Goal: Task Accomplishment & Management: Use online tool/utility

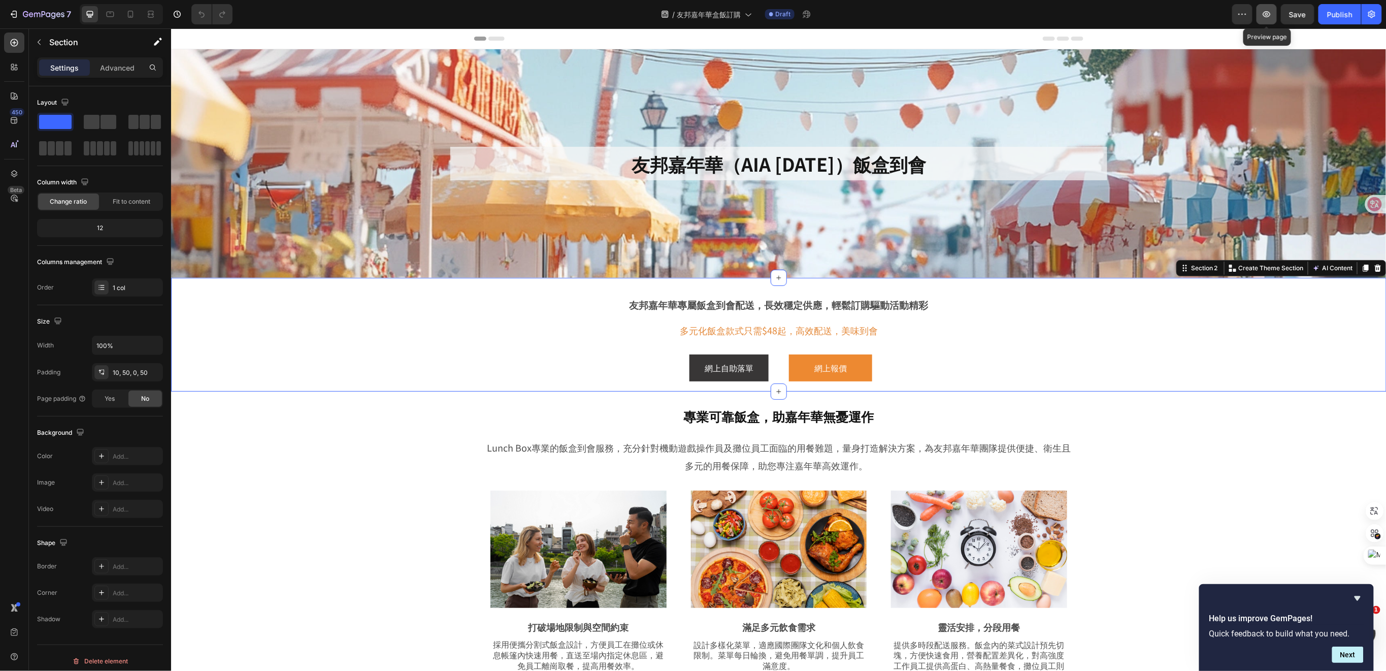
click at [1261, 17] on button "button" at bounding box center [1266, 14] width 20 height 20
click at [733, 9] on span "友邦嘉年華盒飯訂購" at bounding box center [709, 14] width 64 height 11
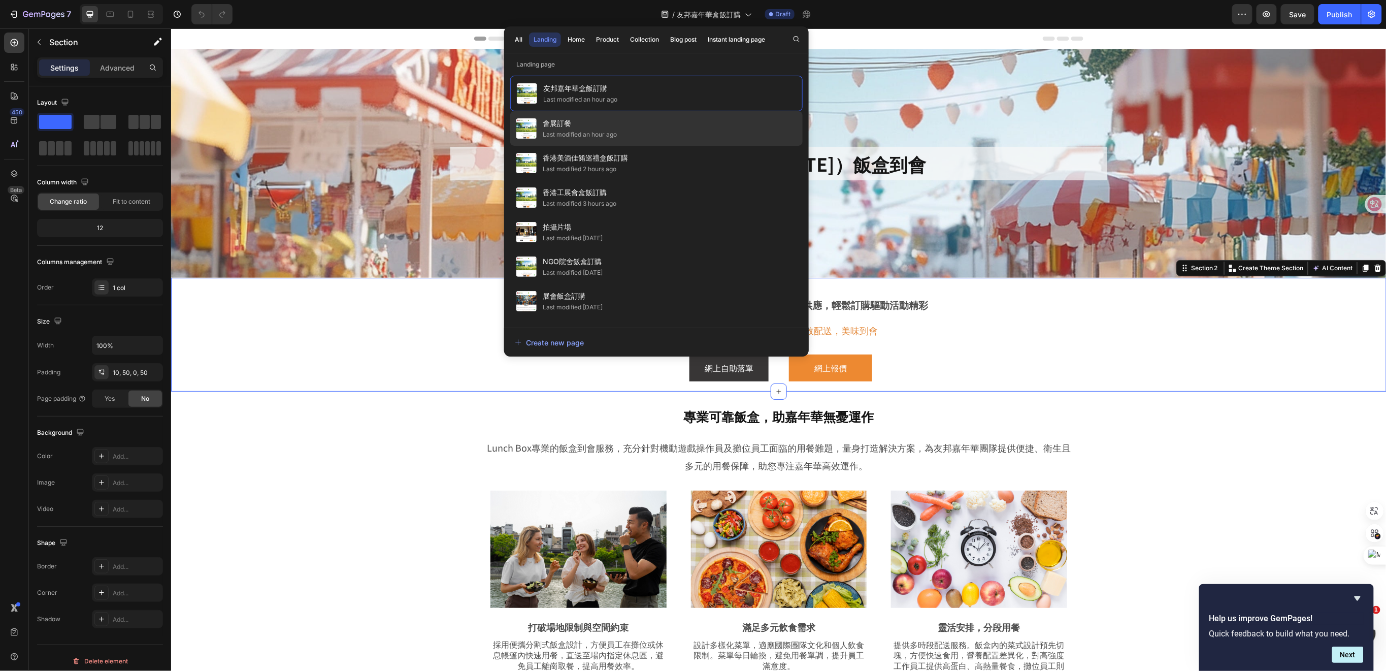
click at [605, 125] on span "會展訂餐" at bounding box center [580, 123] width 74 height 12
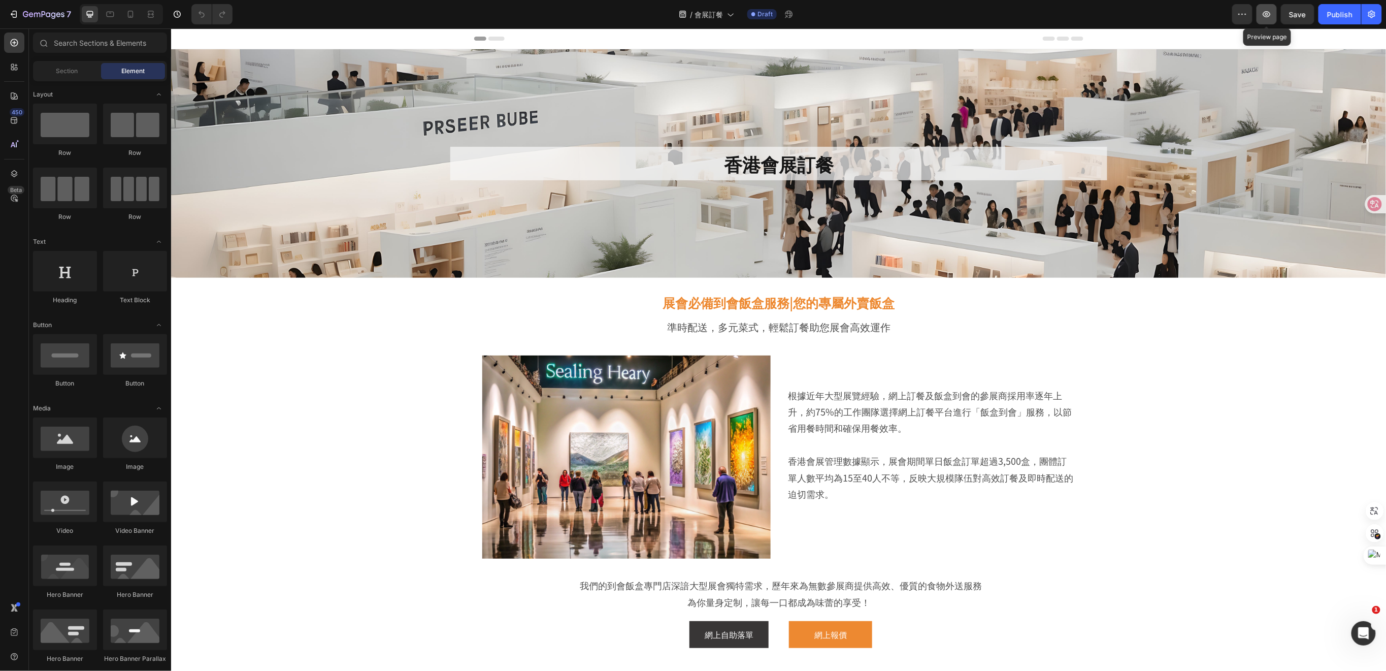
click at [1262, 18] on icon "button" at bounding box center [1266, 14] width 10 height 10
click at [1268, 17] on icon "button" at bounding box center [1266, 14] width 10 height 10
click at [720, 13] on span "會展訂餐" at bounding box center [708, 14] width 28 height 11
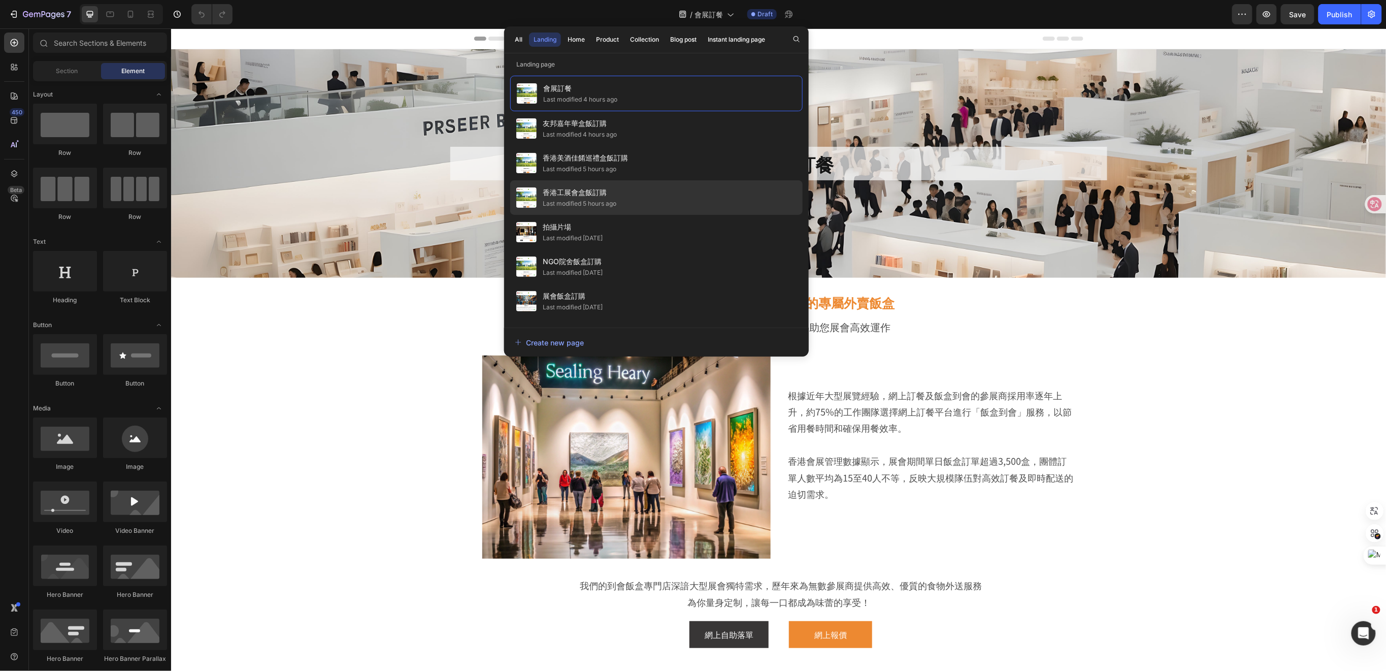
click at [587, 189] on span "香港工展會盒飯訂購" at bounding box center [580, 192] width 74 height 12
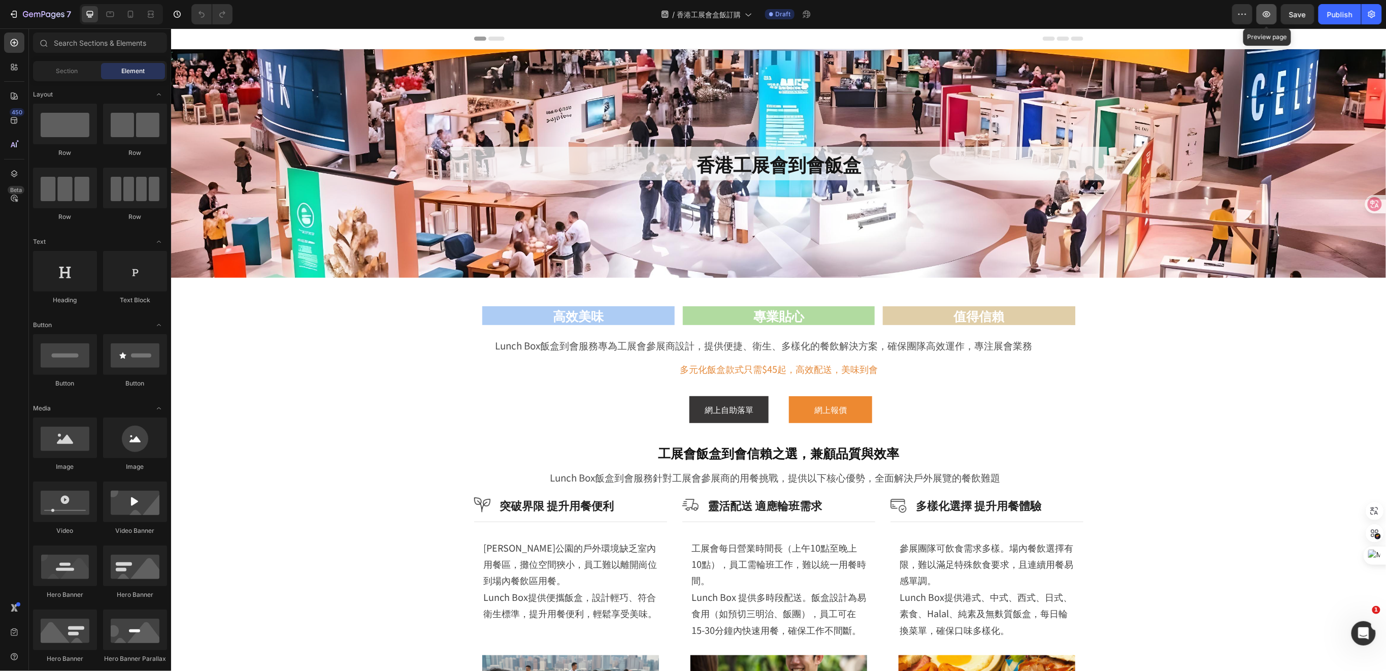
click at [1268, 17] on icon "button" at bounding box center [1266, 14] width 10 height 10
click at [733, 19] on span "香港工展會盒飯訂購" at bounding box center [709, 14] width 64 height 11
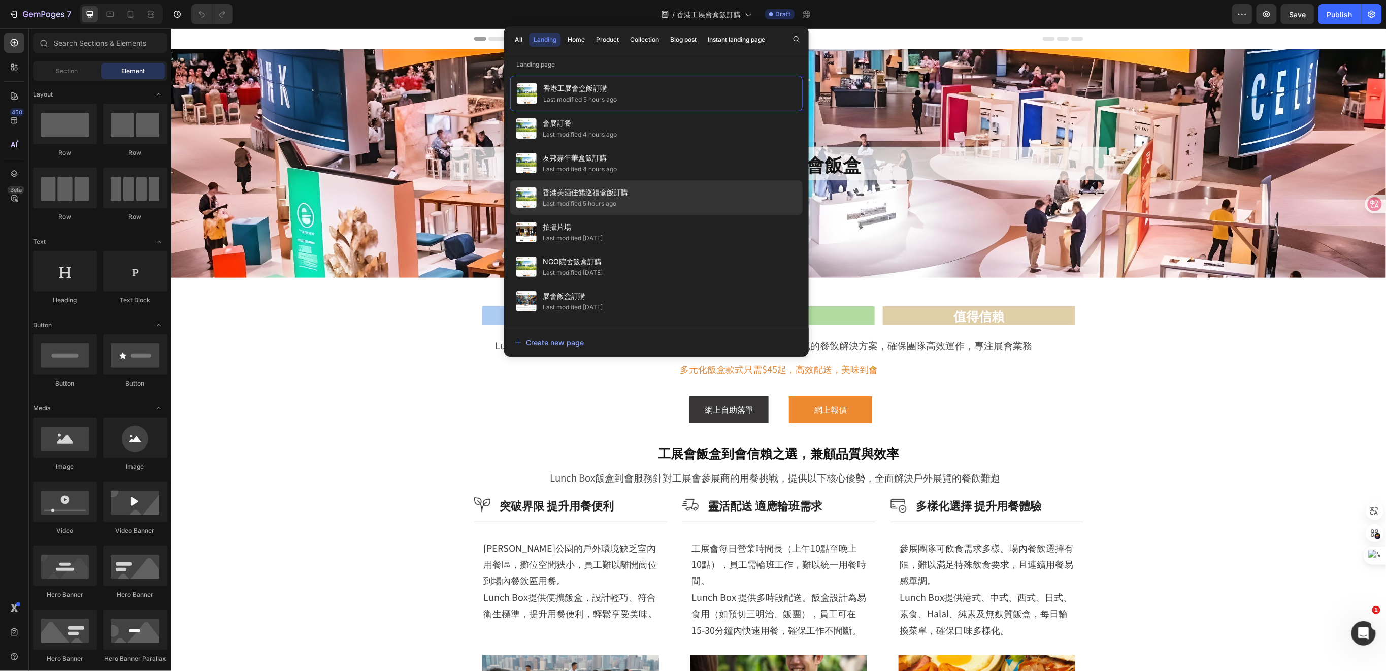
click at [575, 207] on div "Last modified 5 hours ago" at bounding box center [580, 203] width 74 height 10
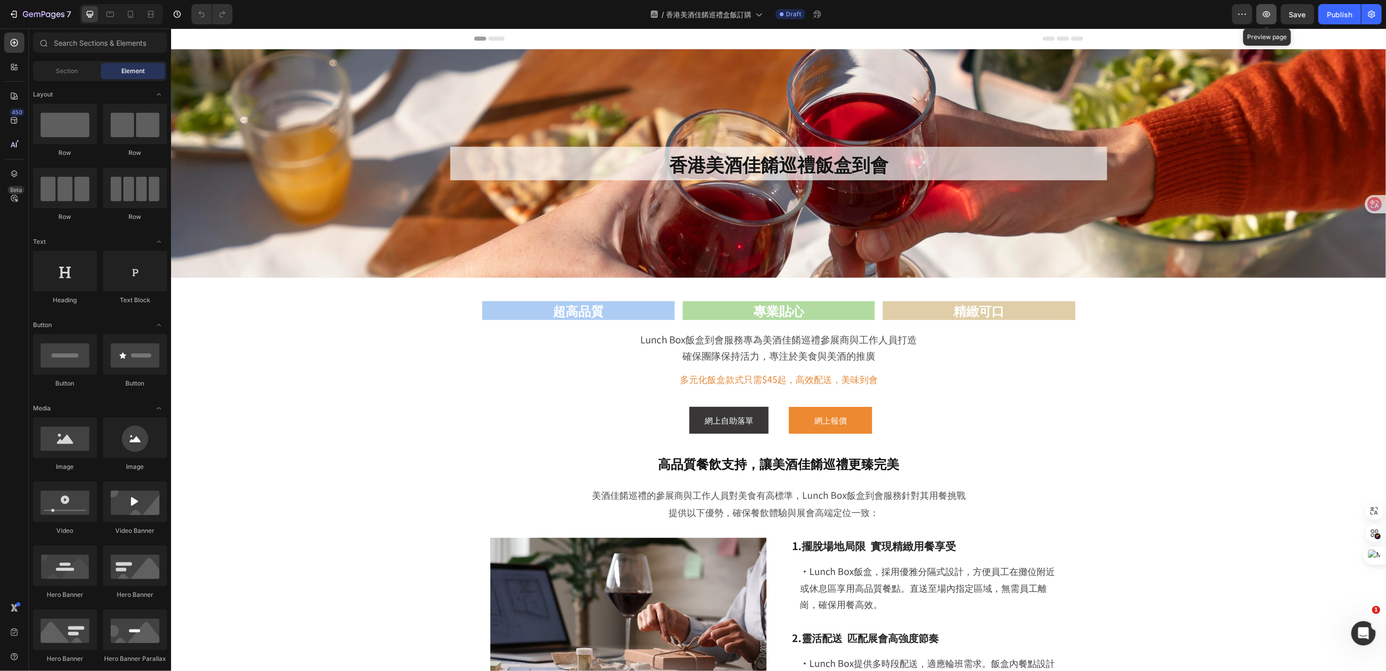
click at [1269, 20] on button "button" at bounding box center [1266, 14] width 20 height 20
click at [746, 11] on span "香港美酒佳餚巡禮盒飯訂購" at bounding box center [708, 14] width 85 height 11
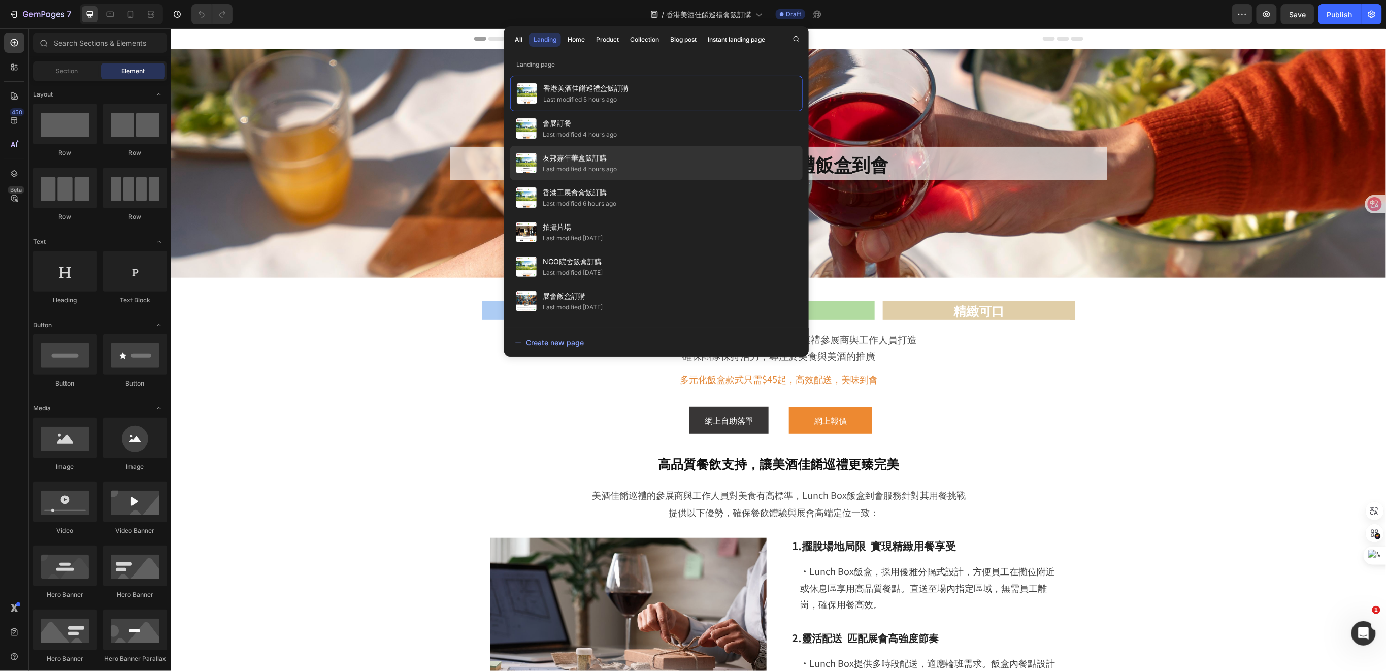
click at [612, 157] on span "友邦嘉年華盒飯訂購" at bounding box center [580, 158] width 74 height 12
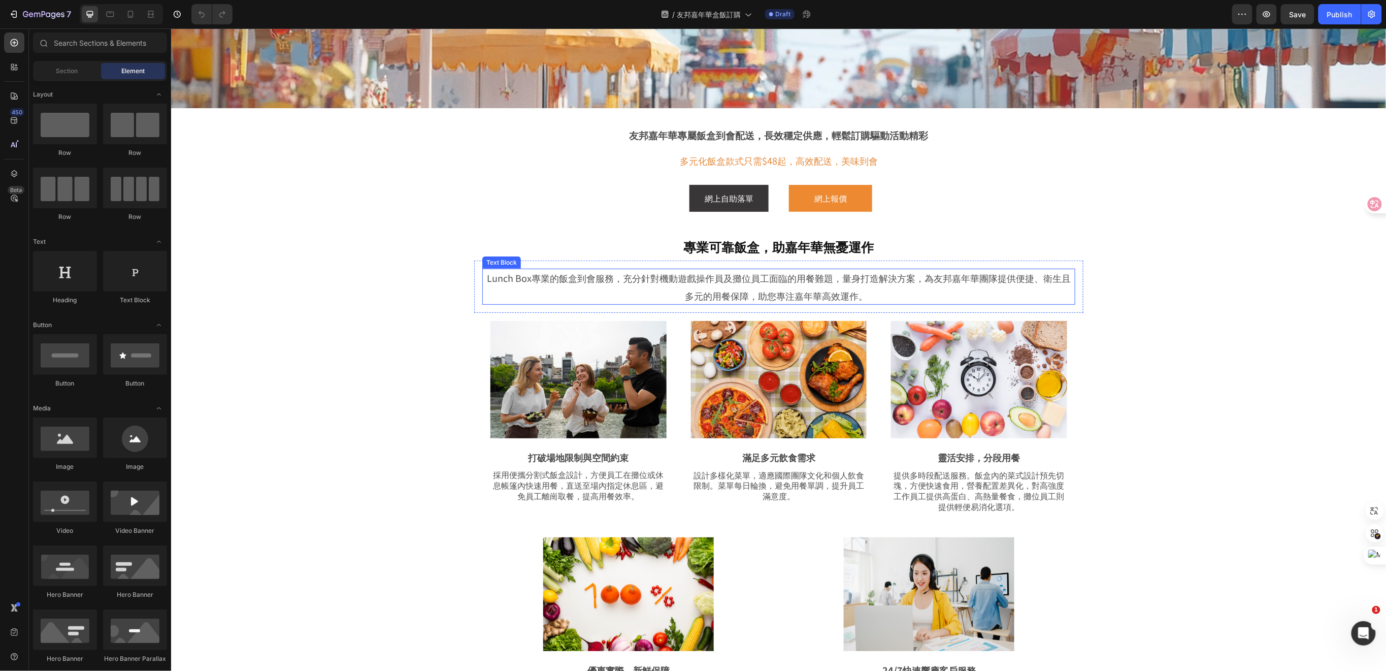
scroll to position [271, 0]
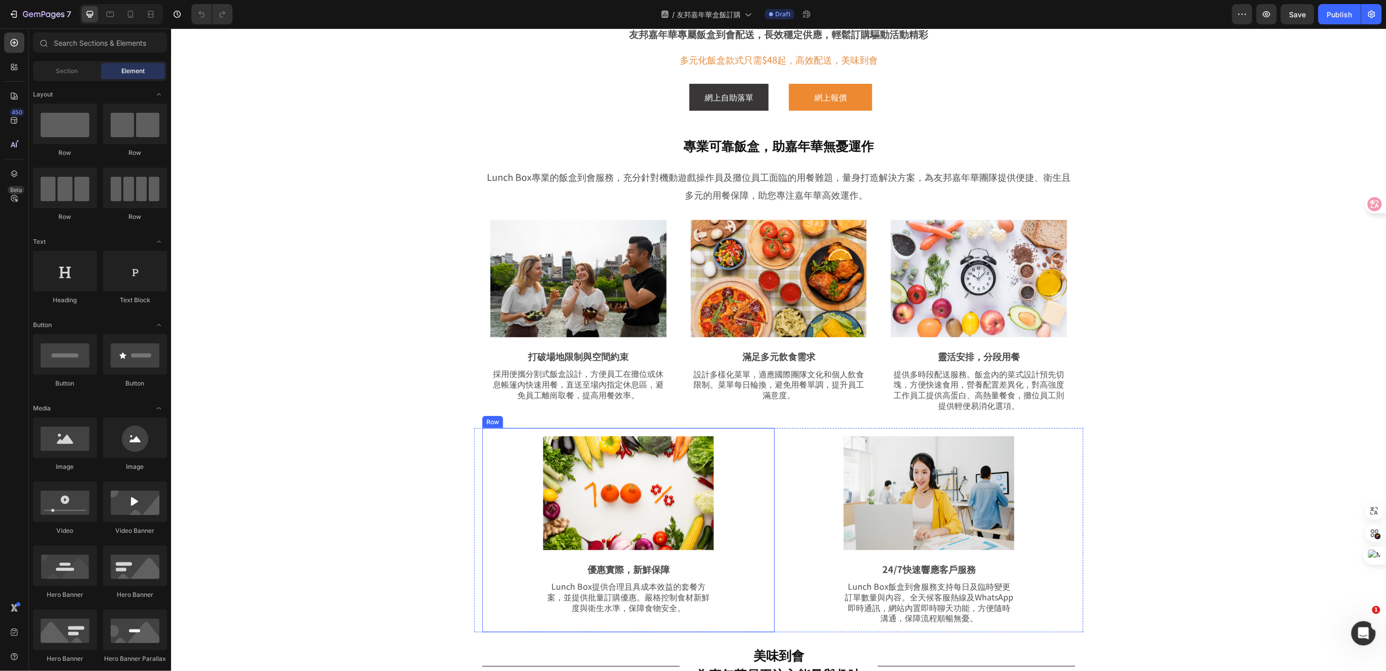
click at [491, 487] on div "Image 優惠實際，新鮮保障 Text Block Lunch Box提供合理且具成本效益的套餐方案，並提供批量訂購優惠。嚴格控制食材新鮮度與衛生水準，保障…" at bounding box center [628, 529] width 292 height 205
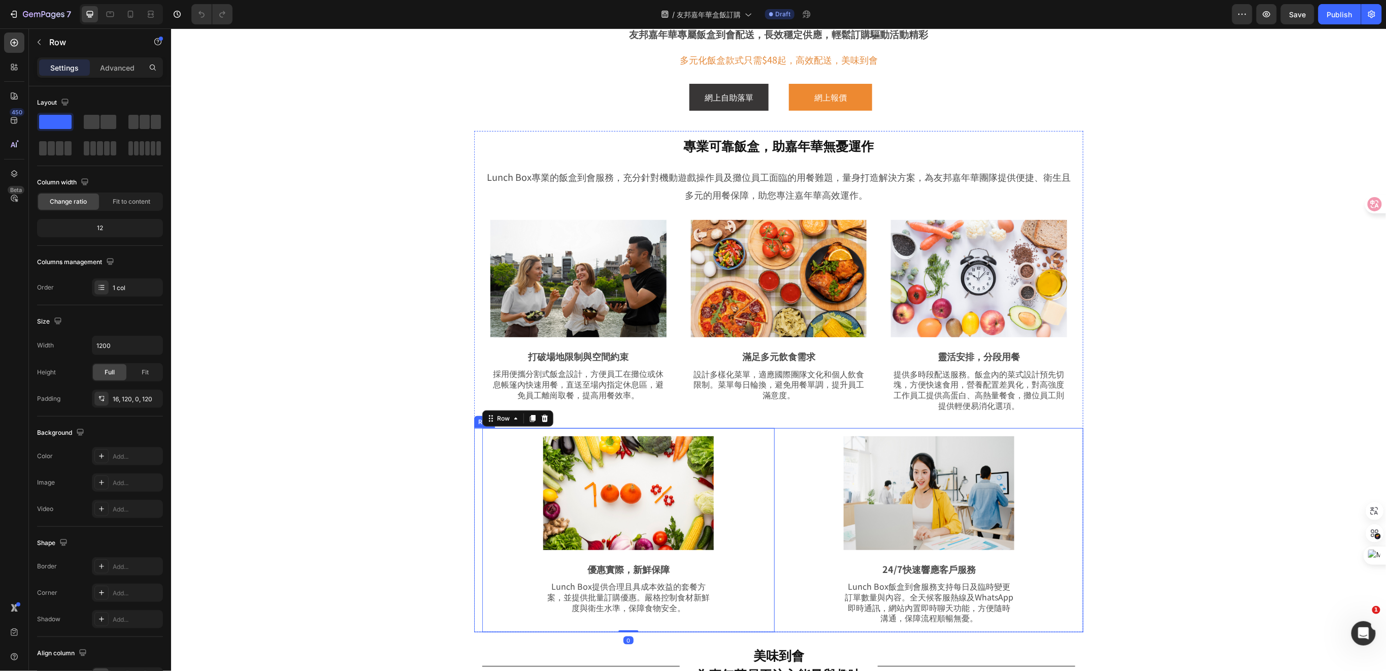
click at [1072, 542] on div "Image 優惠實際，新鮮保障 Text Block Lunch Box提供合理且具成本效益的套餐方案，並提供批量訂購優惠。嚴格控制食材新鮮度與衛生水準，保障…" at bounding box center [778, 529] width 609 height 205
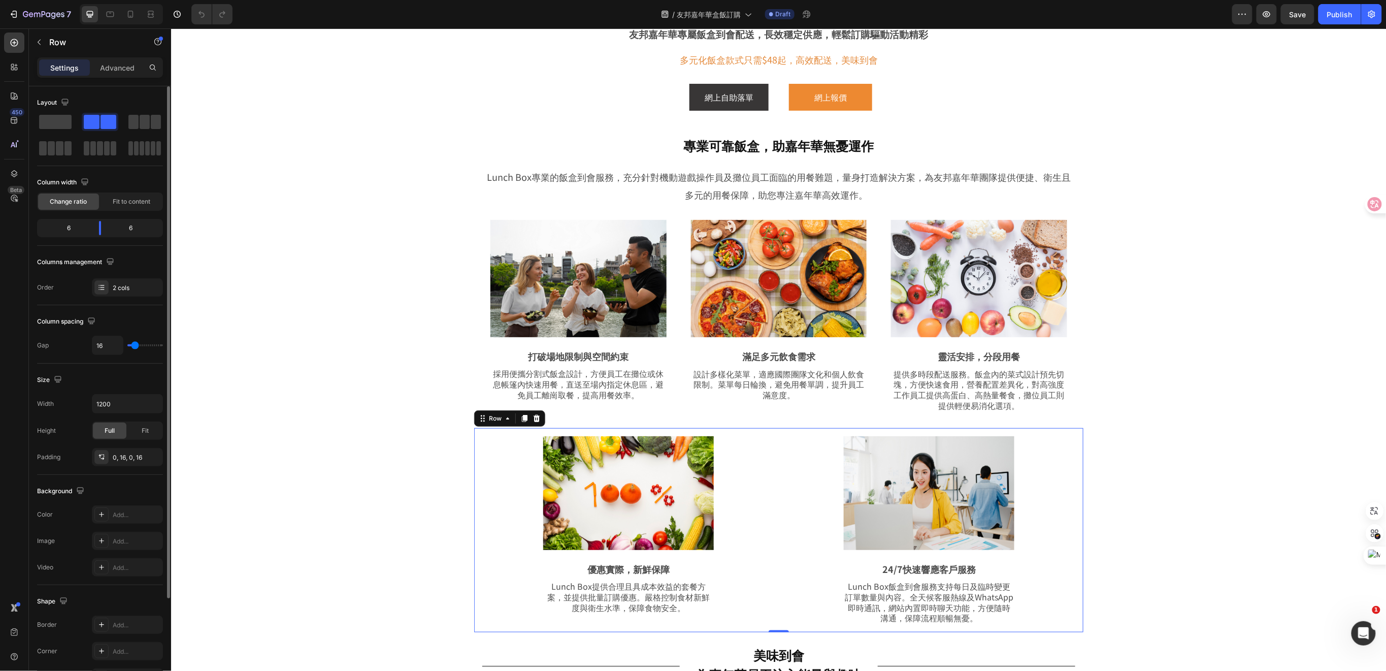
type input "17"
type input "15"
type input "12"
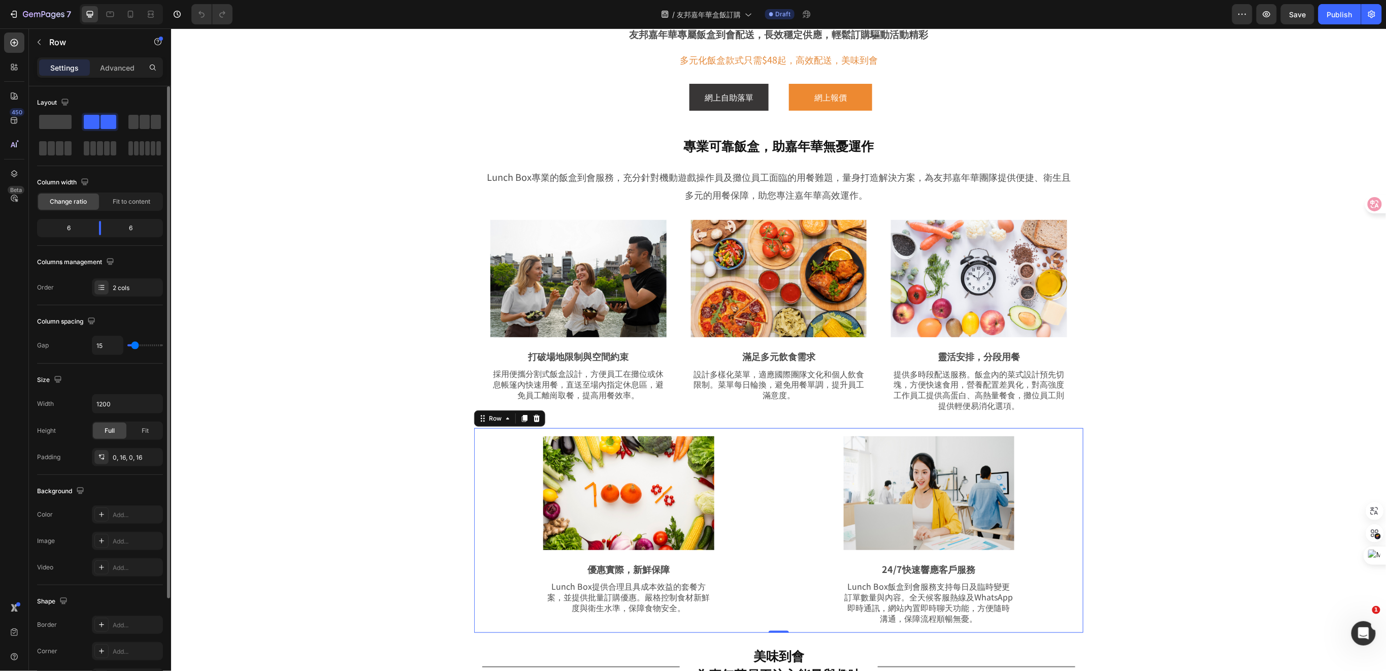
type input "12"
type input "10"
type input "8"
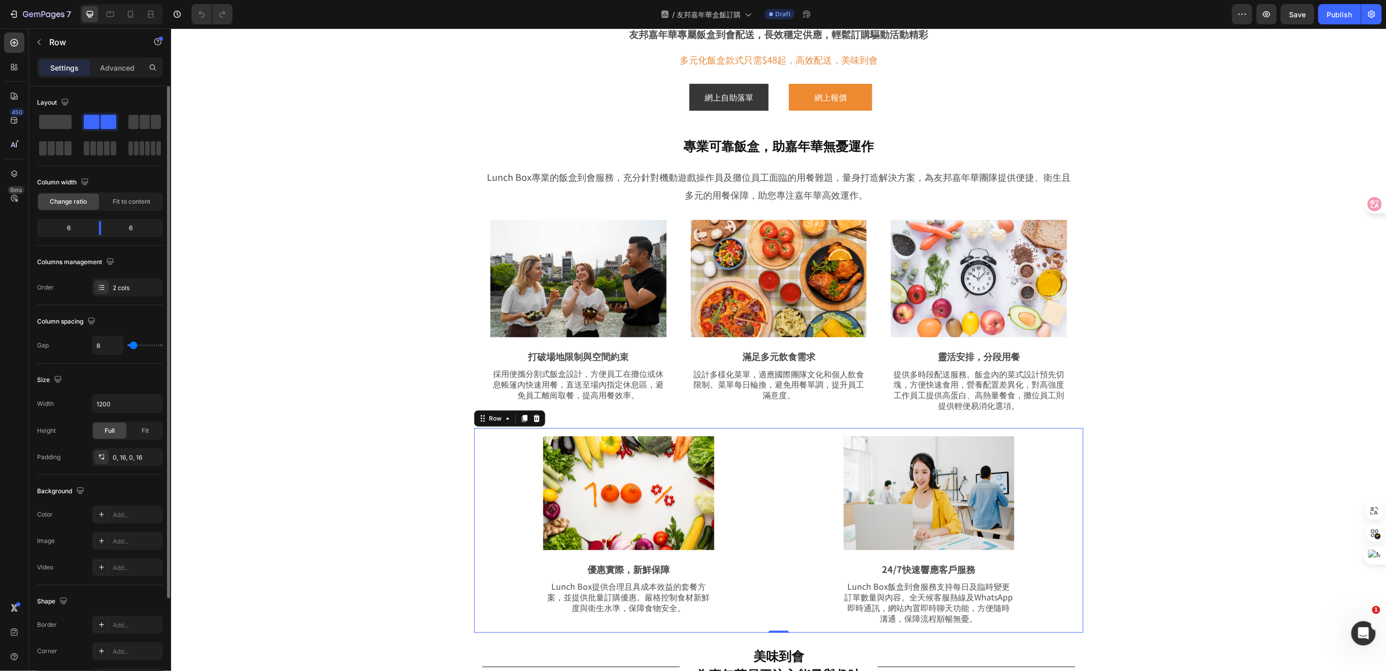
type input "5"
type input "3"
type input "0"
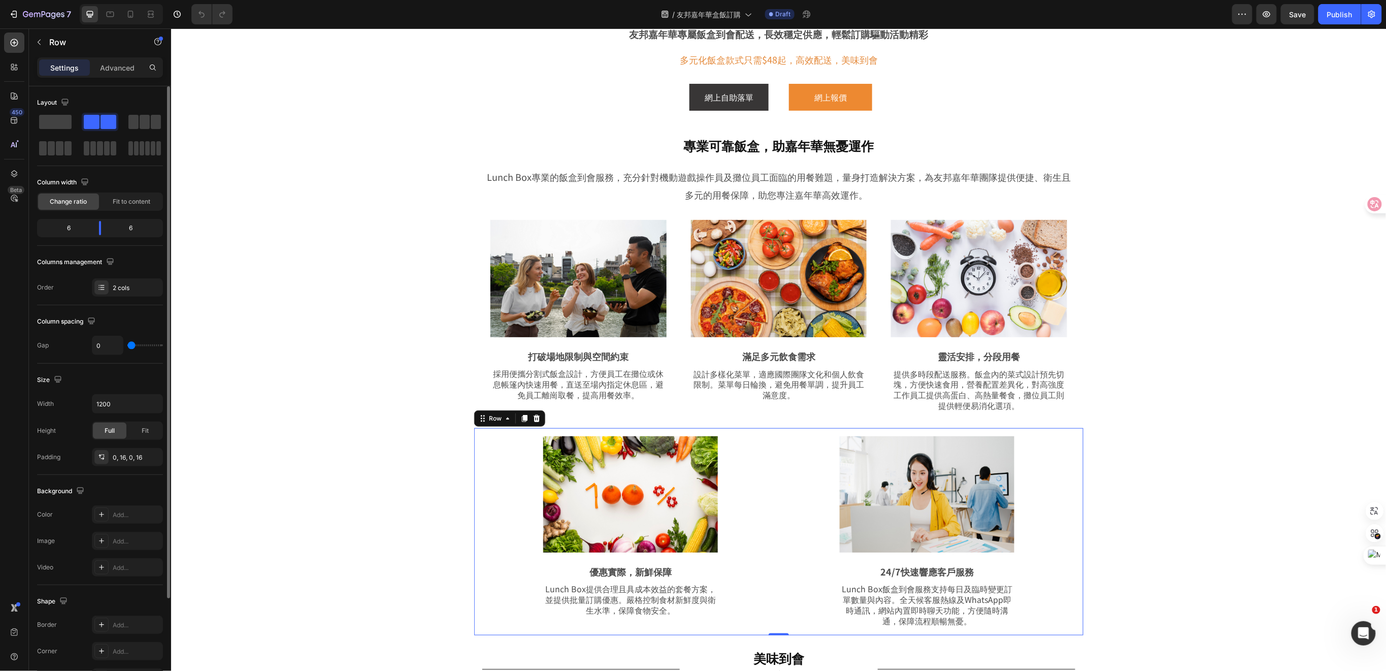
drag, startPoint x: 136, startPoint y: 344, endPoint x: 122, endPoint y: 345, distance: 14.3
type input "0"
click at [127, 345] on input "range" at bounding box center [145, 345] width 36 height 2
click at [198, 17] on icon "Undo/Redo" at bounding box center [201, 14] width 10 height 10
type input "16"
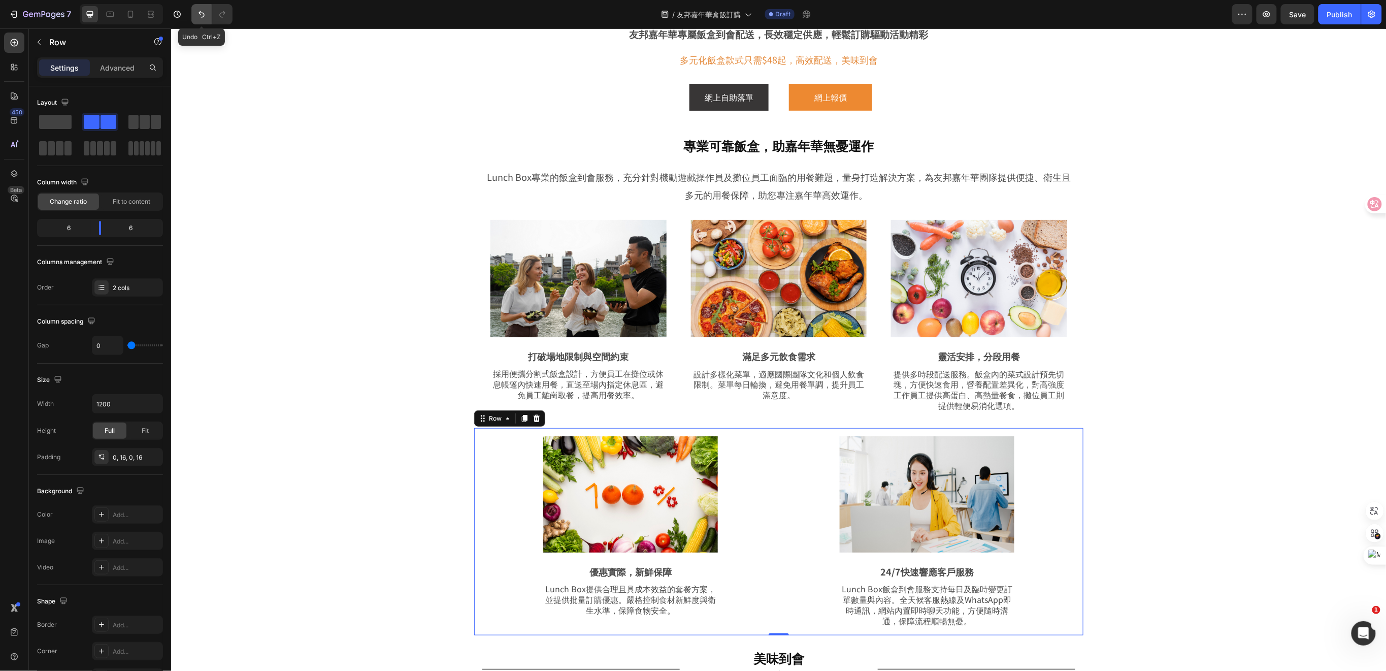
type input "16"
